Goal: Task Accomplishment & Management: Complete application form

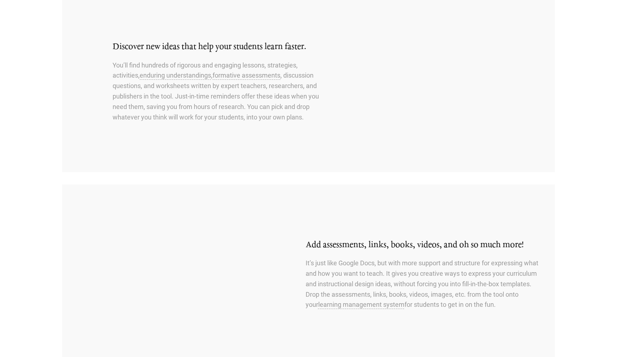
scroll to position [63, 0]
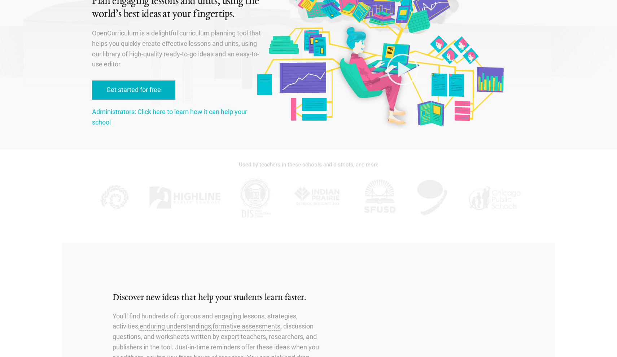
click at [145, 85] on link "Get started for free" at bounding box center [133, 89] width 83 height 19
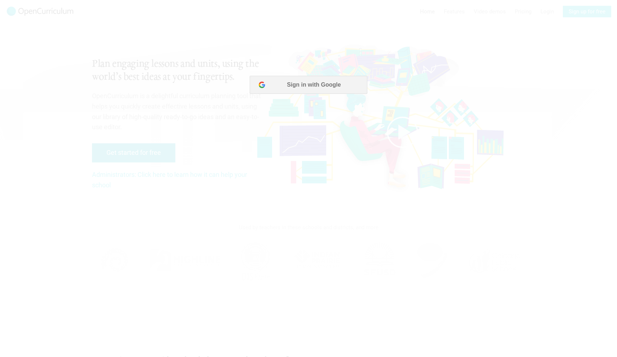
scroll to position [0, 0]
click at [315, 84] on button "Sign in with Google" at bounding box center [308, 85] width 117 height 18
click at [65, 56] on div at bounding box center [308, 178] width 617 height 357
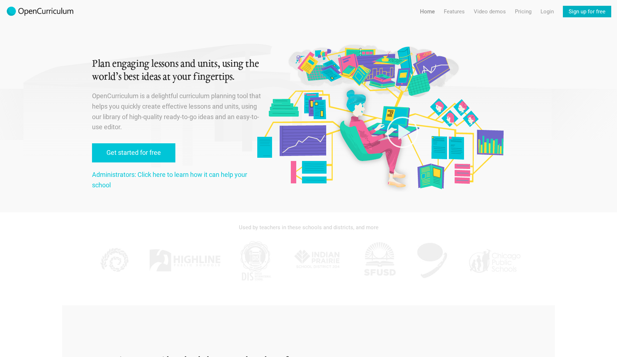
click at [596, 13] on link "Sign up for free" at bounding box center [587, 12] width 48 height 12
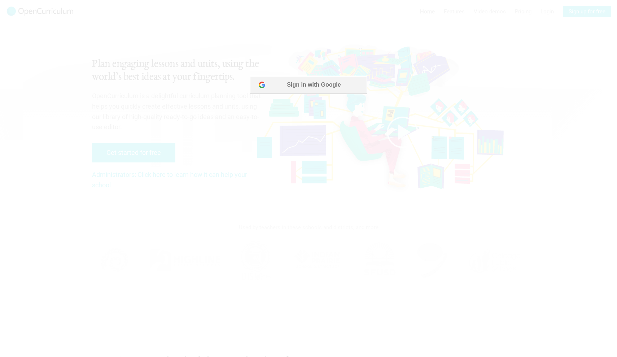
click at [311, 79] on button "Sign in with Google" at bounding box center [308, 85] width 117 height 18
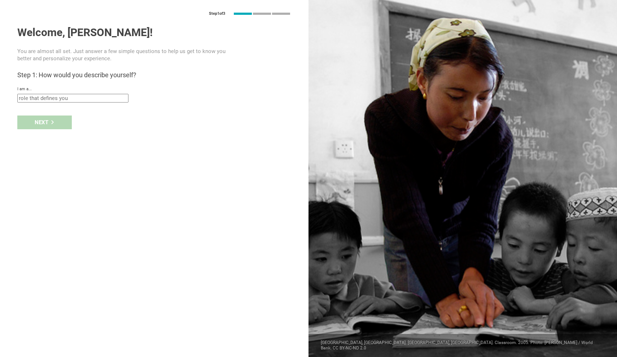
click at [104, 100] on input "text" at bounding box center [72, 98] width 111 height 9
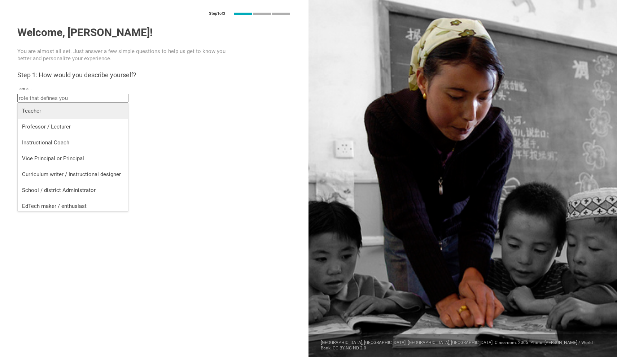
click at [78, 109] on div "Teacher" at bounding box center [73, 110] width 102 height 7
type input "Teacher"
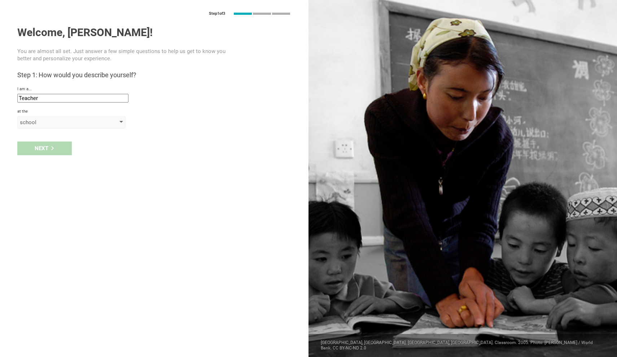
click at [59, 120] on div "school" at bounding box center [61, 122] width 83 height 7
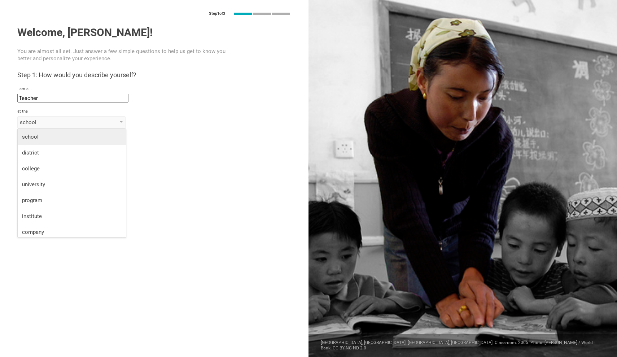
click at [48, 136] on div "school" at bounding box center [72, 136] width 100 height 7
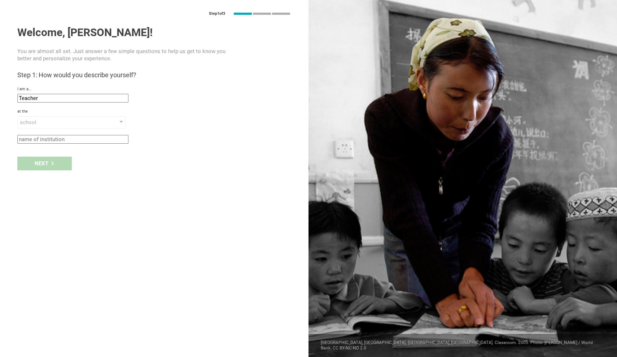
click at [47, 139] on input "text" at bounding box center [72, 139] width 111 height 9
type input "NYCPS"
click at [47, 166] on div "Next" at bounding box center [44, 163] width 54 height 14
type input "New York City, New York"
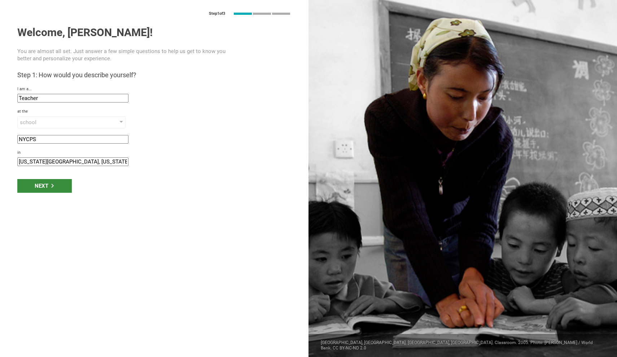
click at [48, 189] on div "Next" at bounding box center [44, 186] width 54 height 14
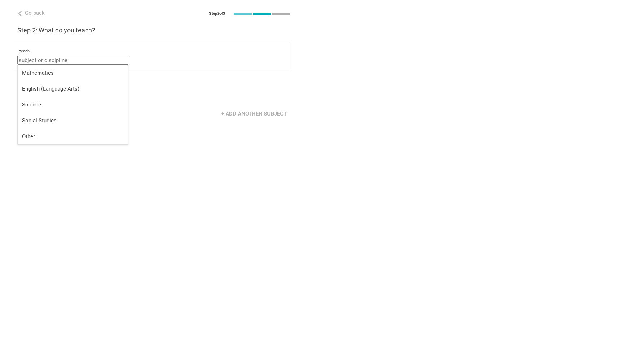
click at [52, 60] on input "text" at bounding box center [72, 60] width 111 height 9
click at [50, 73] on div "Mathematics" at bounding box center [73, 72] width 102 height 7
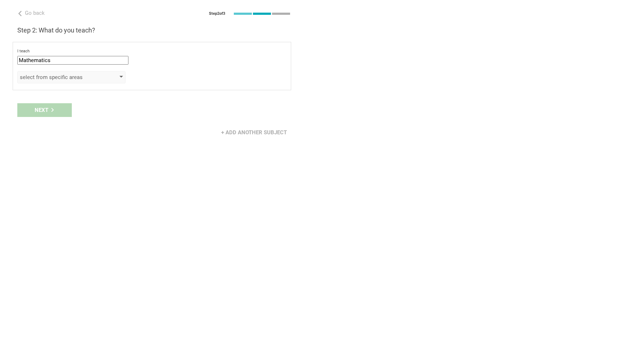
click at [56, 76] on div "select from specific areas" at bounding box center [61, 77] width 83 height 7
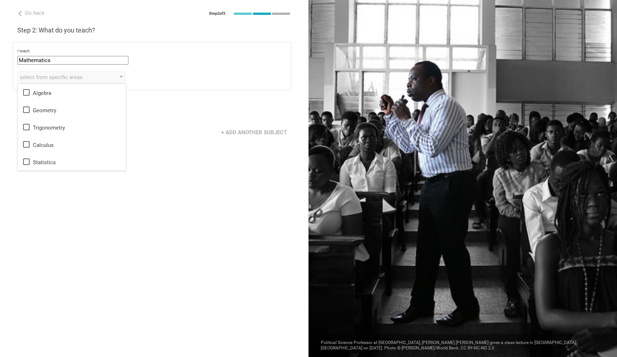
click at [184, 139] on div "+ Add another subject" at bounding box center [154, 132] width 308 height 22
click at [67, 72] on div "select from specific areas" at bounding box center [71, 77] width 108 height 12
click at [54, 58] on input "Mathematics" at bounding box center [72, 60] width 111 height 9
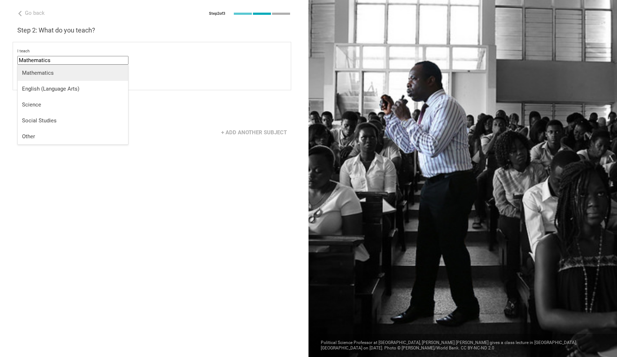
click at [59, 65] on li "Mathematics" at bounding box center [73, 73] width 110 height 16
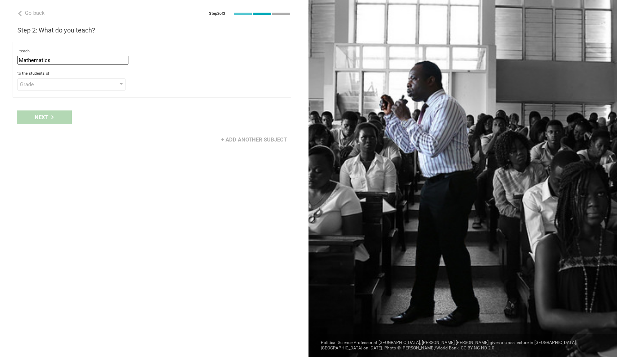
type input "undefined"
click at [57, 88] on div "Grade" at bounding box center [71, 84] width 108 height 12
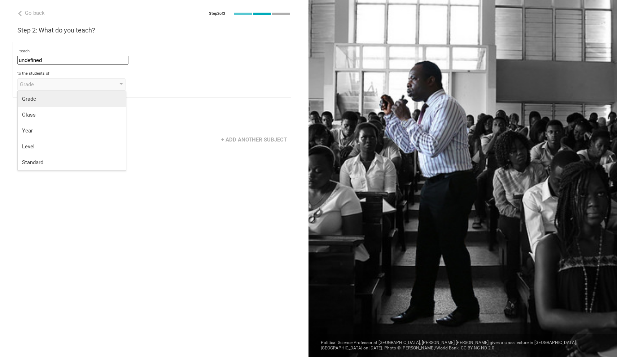
click at [36, 98] on div "Grade" at bounding box center [72, 98] width 100 height 7
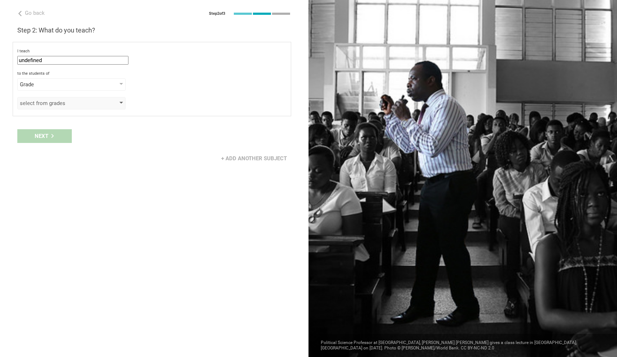
click at [40, 102] on div "select from grades" at bounding box center [61, 103] width 83 height 7
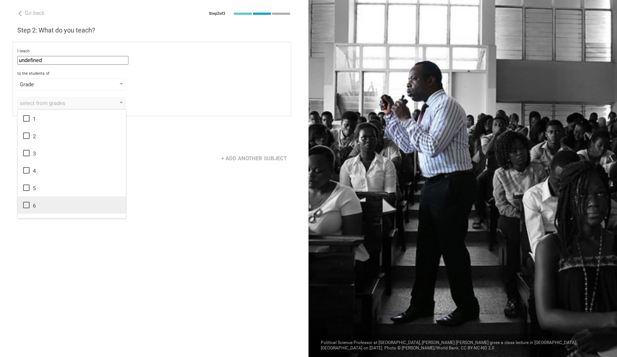
click at [28, 205] on icon at bounding box center [26, 204] width 9 height 9
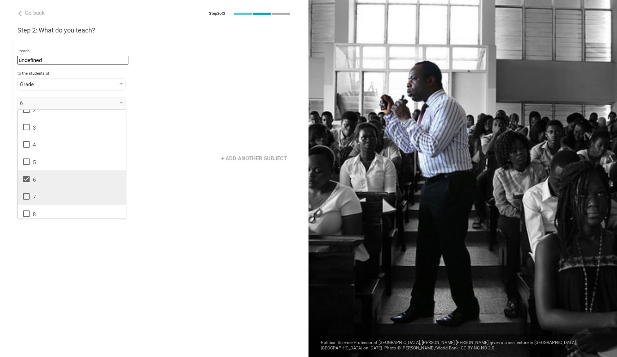
click at [26, 199] on icon at bounding box center [26, 196] width 6 height 6
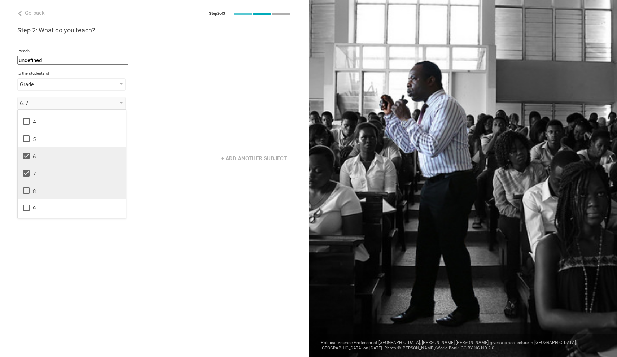
scroll to position [50, 0]
click at [175, 177] on div "Go back Step 2 of 3 Welcome, Sehee! You are almost all set. Just answer a few s…" at bounding box center [154, 178] width 308 height 357
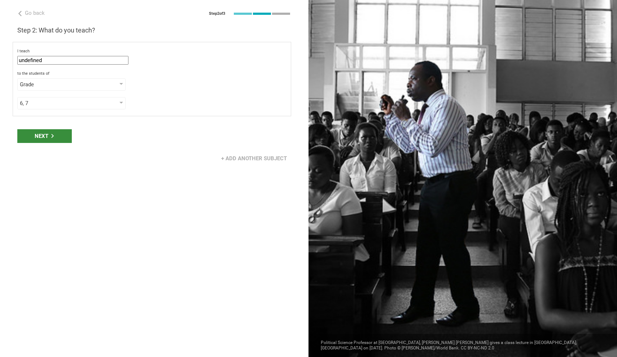
click at [50, 132] on div "Next" at bounding box center [44, 136] width 54 height 14
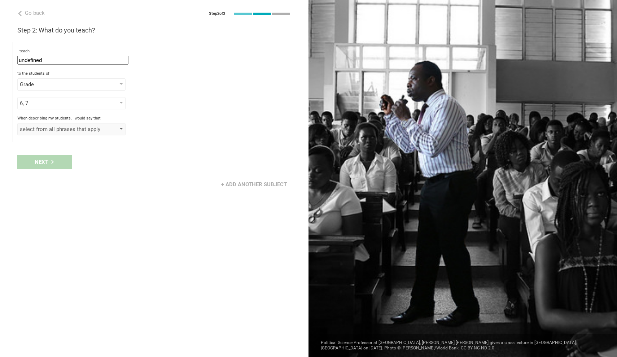
click at [50, 133] on div "select from all phrases that apply" at bounding box center [71, 129] width 108 height 12
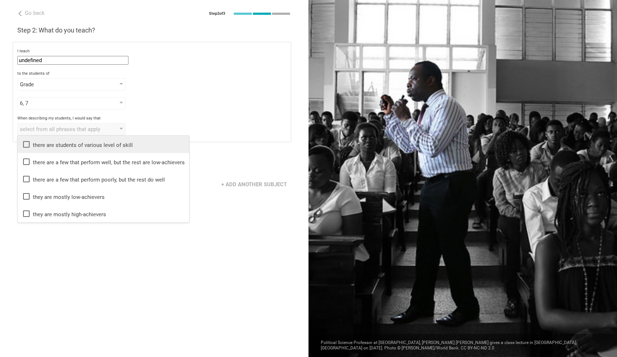
click at [50, 144] on div "there are students of various level of skill" at bounding box center [103, 144] width 163 height 9
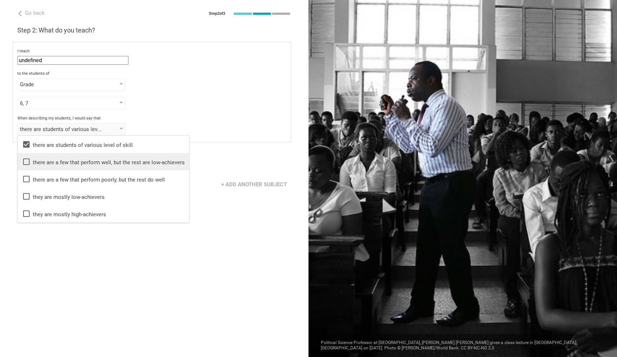
click at [43, 158] on div "there are a few that perform well, but the rest are low-achievers" at bounding box center [103, 161] width 163 height 9
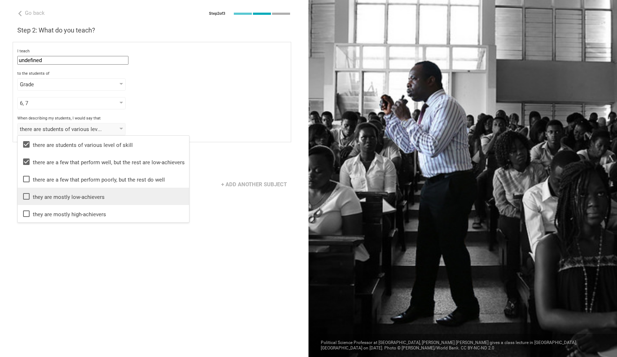
click at [52, 200] on div "they are mostly low-achievers" at bounding box center [103, 196] width 163 height 9
click at [66, 244] on div "Go back Step 2 of 3 Welcome, Sehee! You are almost all set. Just answer a few s…" at bounding box center [154, 178] width 308 height 357
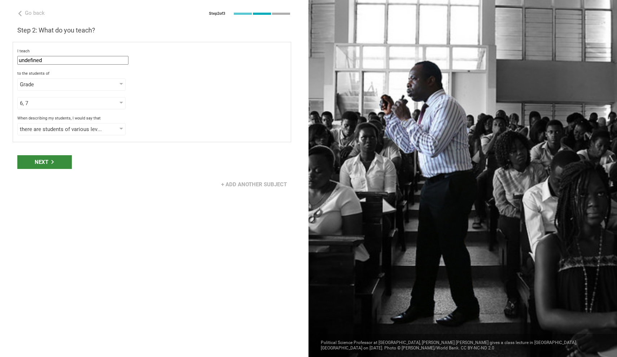
click at [54, 164] on div "Next" at bounding box center [44, 162] width 54 height 14
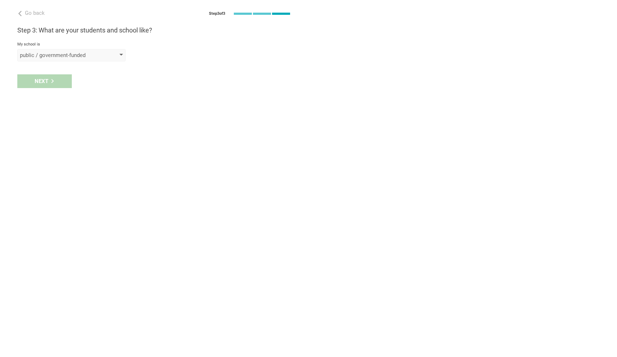
click at [55, 55] on div "public / government-funded" at bounding box center [61, 55] width 83 height 7
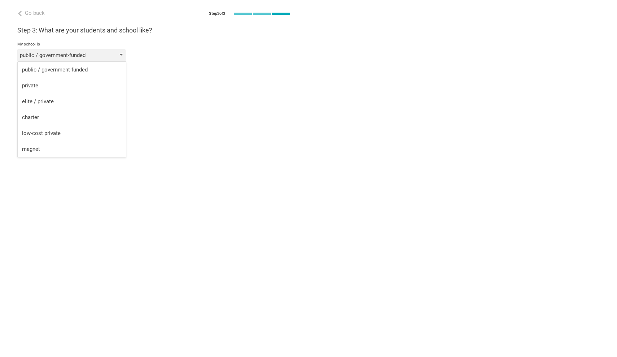
click at [55, 55] on div "public / government-funded" at bounding box center [61, 55] width 83 height 7
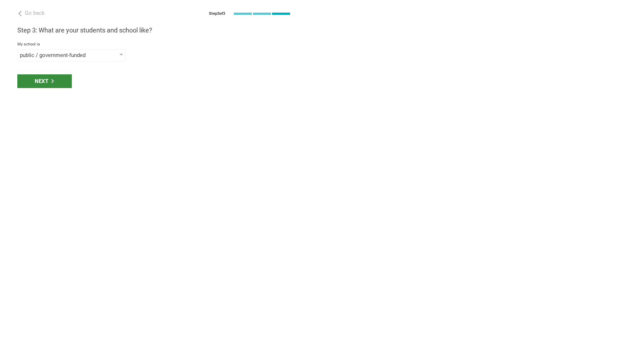
click at [56, 80] on div "Next" at bounding box center [44, 81] width 54 height 14
click at [59, 85] on div "select from a bunch of systems" at bounding box center [71, 81] width 108 height 12
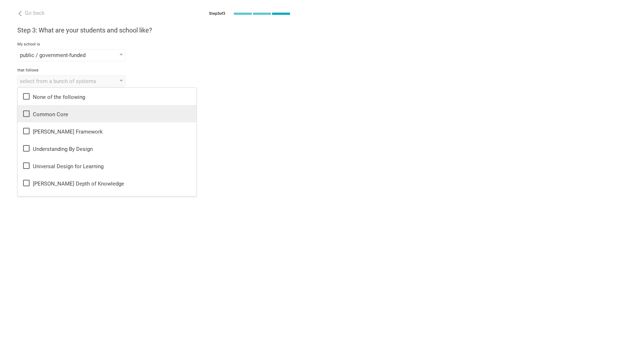
click at [51, 114] on div "Common Core" at bounding box center [107, 113] width 170 height 9
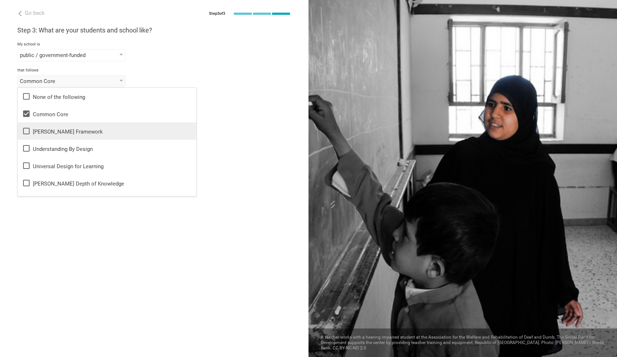
click at [50, 132] on div "Danielson Framework" at bounding box center [107, 131] width 170 height 9
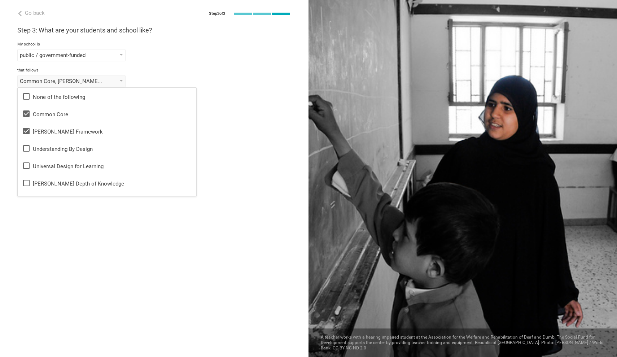
click at [72, 214] on div "Go back Step 3 of 3 Welcome, Sehee! You are almost all set. Just answer a few s…" at bounding box center [154, 178] width 308 height 357
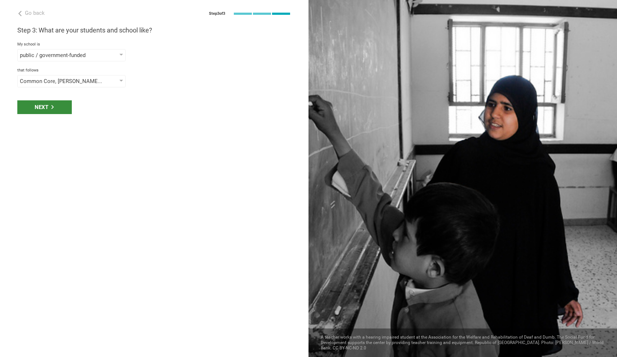
click at [52, 111] on div "Next" at bounding box center [44, 107] width 54 height 14
click at [52, 111] on div "select phrases that describe your student population" at bounding box center [71, 107] width 108 height 12
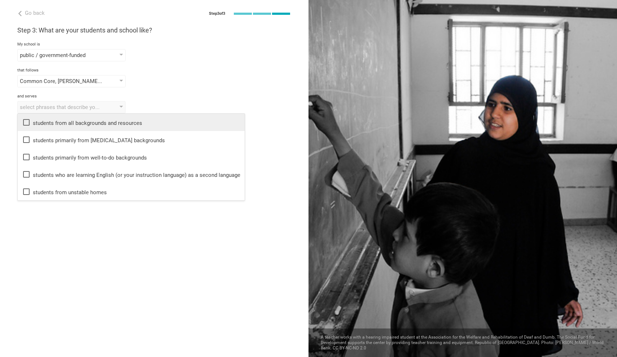
click at [48, 123] on div "students from all backgrounds and resources" at bounding box center [131, 122] width 218 height 9
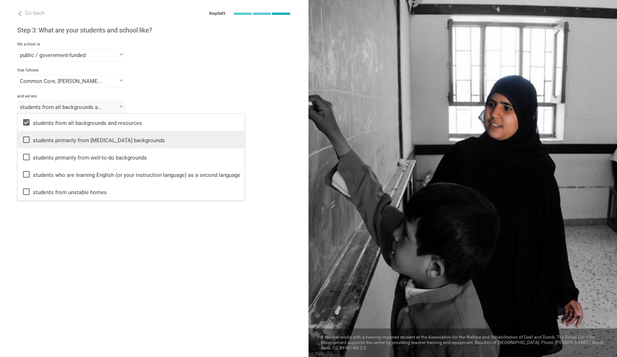
click at [48, 140] on div "students primarily from low-income backgrounds" at bounding box center [131, 139] width 218 height 9
click at [60, 251] on div "Go back Step 3 of 3 Welcome, Sehee! You are almost all set. Just answer a few s…" at bounding box center [154, 178] width 308 height 357
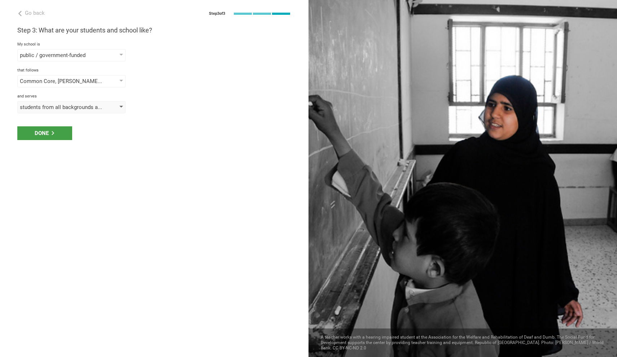
click at [56, 112] on div "students from all backgrounds and resources, students primarily from low-income…" at bounding box center [71, 107] width 108 height 12
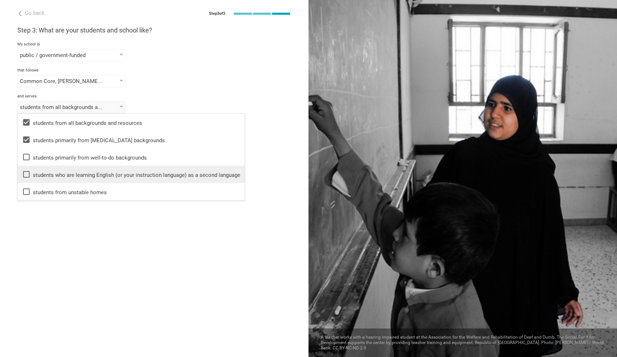
click at [75, 179] on li "students who are learning English (or your instruction language) as a second la…" at bounding box center [131, 174] width 227 height 17
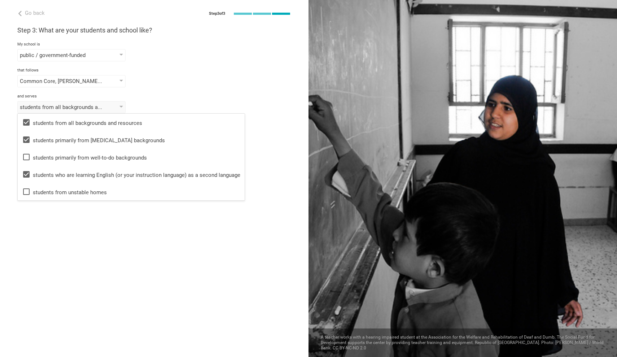
click at [102, 259] on div "Go back Step 3 of 3 Welcome, Sehee! You are almost all set. Just answer a few s…" at bounding box center [154, 178] width 308 height 357
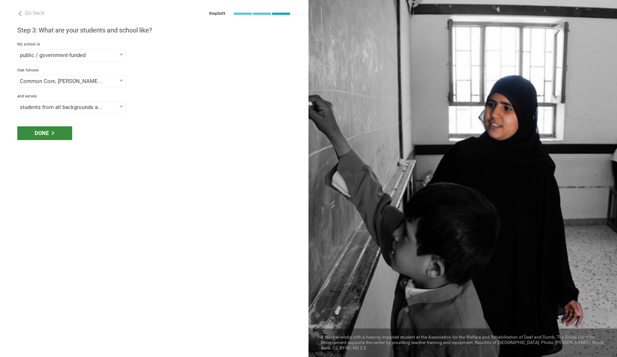
click at [60, 135] on div "Done" at bounding box center [44, 133] width 55 height 14
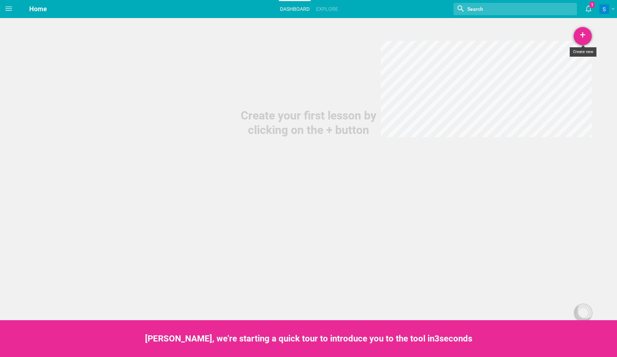
click at [582, 38] on div "+" at bounding box center [582, 36] width 18 height 18
click at [563, 57] on link "Lesson" at bounding box center [564, 56] width 54 height 16
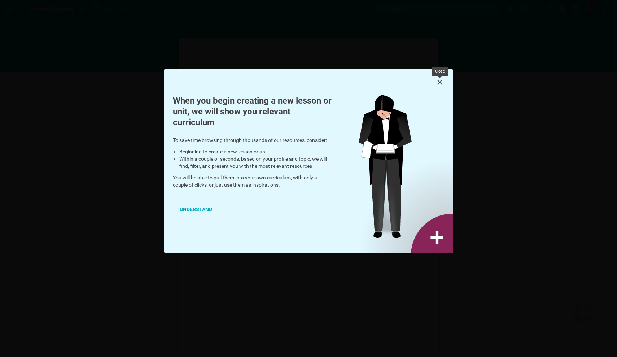
click at [438, 83] on icon at bounding box center [439, 82] width 5 height 5
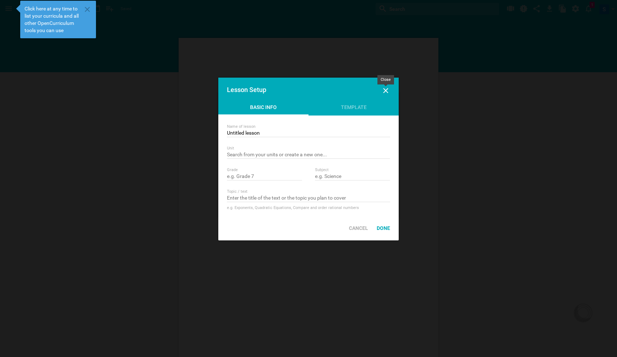
click at [387, 92] on icon at bounding box center [385, 90] width 9 height 9
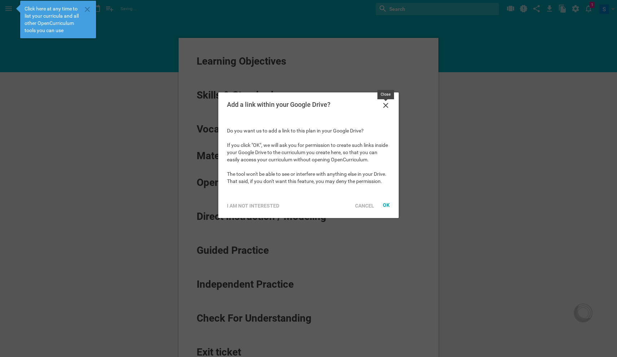
click at [387, 107] on icon at bounding box center [385, 105] width 9 height 9
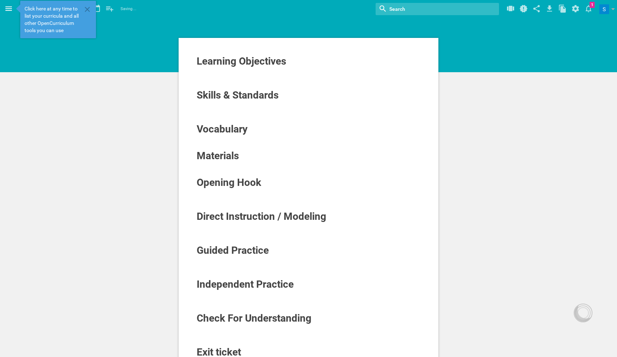
click at [8, 5] on icon at bounding box center [8, 8] width 9 height 9
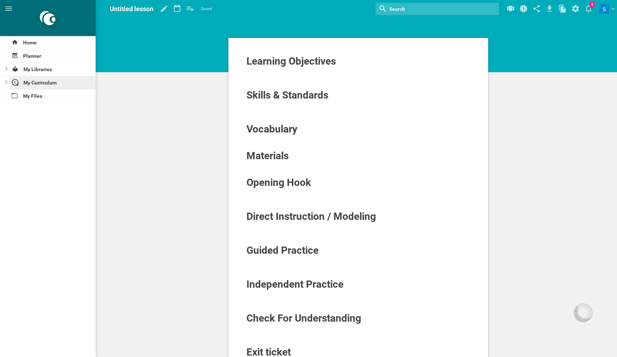
click at [51, 85] on div "My Curriculum" at bounding box center [53, 82] width 86 height 13
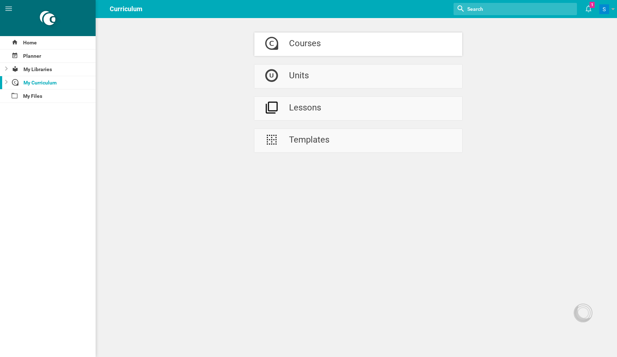
click at [305, 47] on div "Courses" at bounding box center [305, 43] width 32 height 23
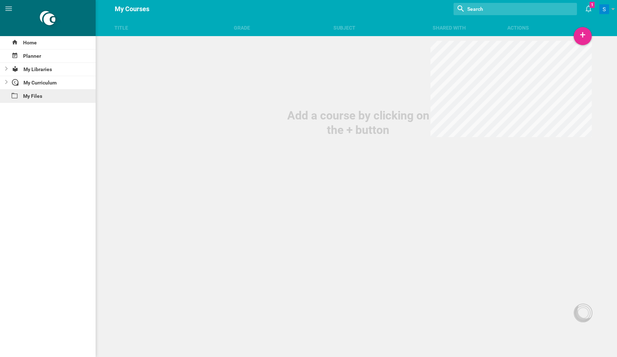
click at [32, 96] on div "My Files" at bounding box center [48, 95] width 96 height 13
click at [12, 13] on span at bounding box center [8, 8] width 17 height 17
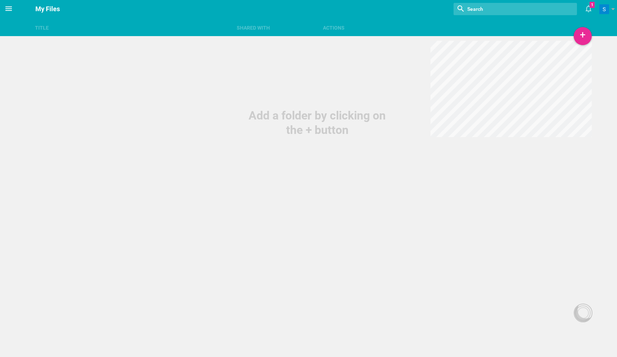
click at [12, 13] on icon at bounding box center [8, 8] width 9 height 9
